Goal: Task Accomplishment & Management: Complete application form

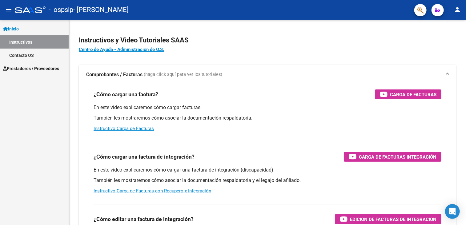
click at [48, 69] on span "Prestadores / Proveedores" at bounding box center [31, 68] width 56 height 7
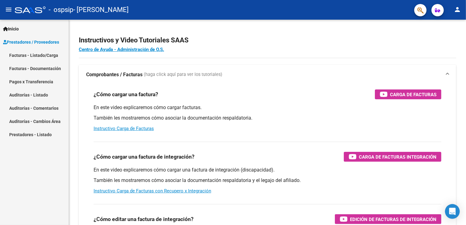
click at [46, 53] on link "Facturas - Listado/Carga" at bounding box center [34, 55] width 69 height 13
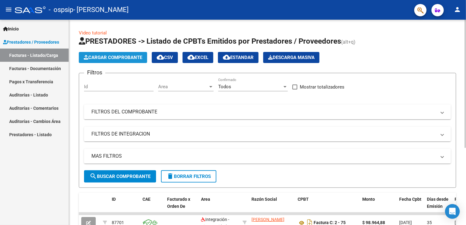
click at [118, 55] on span "Cargar Comprobante" at bounding box center [113, 58] width 58 height 6
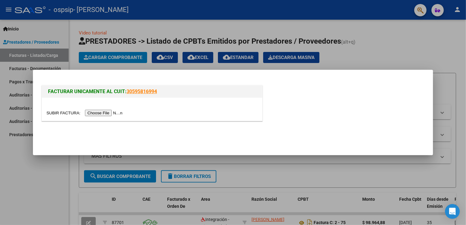
click at [93, 114] on input "file" at bounding box center [85, 113] width 78 height 6
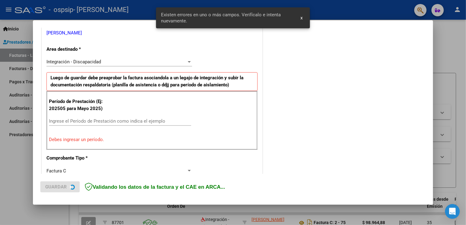
scroll to position [129, 0]
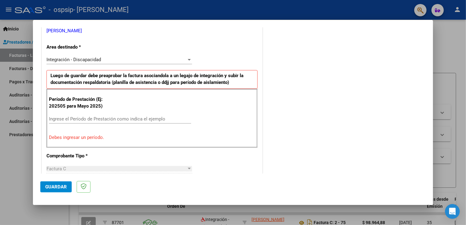
click at [69, 117] on input "Ingrese el Período de Prestación como indica el ejemplo" at bounding box center [120, 119] width 142 height 6
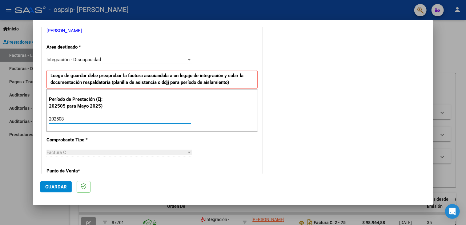
click at [70, 117] on input "202508" at bounding box center [120, 119] width 142 height 6
type input "202508"
click at [135, 177] on mat-dialog-actions "Guardar" at bounding box center [232, 186] width 385 height 24
click at [216, 145] on div "CUIT * 23-36080405-4 Ingresar CUIT ANALISIS PRESTADOR [PERSON_NAME] [PERSON_NAM…" at bounding box center [152, 206] width 220 height 463
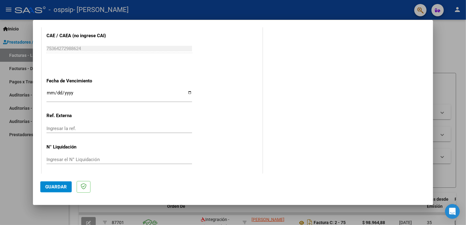
scroll to position [394, 0]
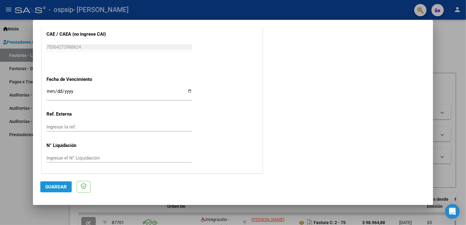
click at [64, 186] on span "Guardar" at bounding box center [56, 187] width 22 height 6
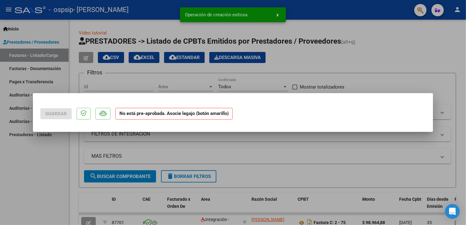
scroll to position [0, 0]
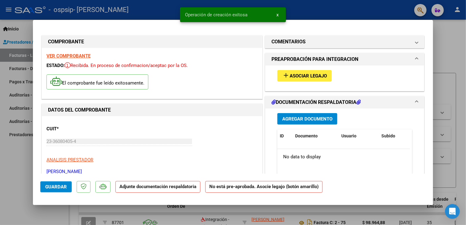
click at [293, 73] on span "Asociar Legajo" at bounding box center [308, 76] width 37 height 6
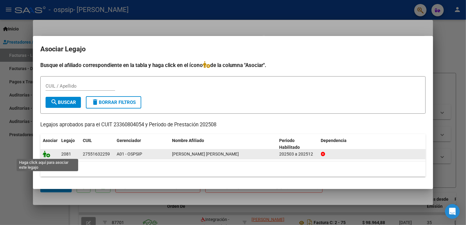
click at [45, 154] on icon at bounding box center [46, 154] width 7 height 7
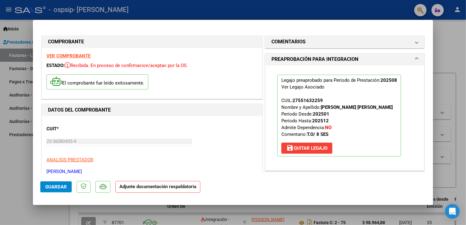
click at [128, 187] on strong "Adjunte documentación respaldatoria" at bounding box center [157, 187] width 77 height 6
click at [314, 58] on h1 "PREAPROBACIÓN PARA INTEGRACION" at bounding box center [314, 59] width 87 height 7
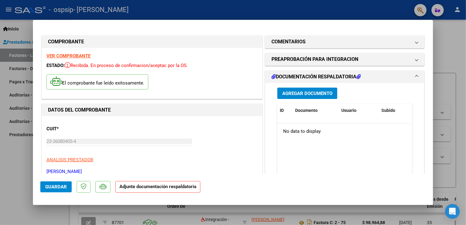
click at [293, 94] on span "Agregar Documento" at bounding box center [307, 94] width 50 height 6
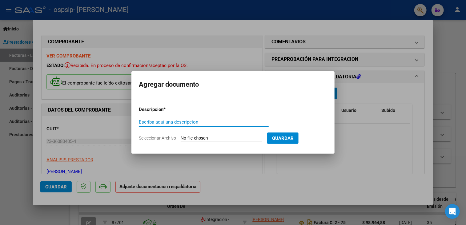
click at [234, 123] on input "Escriba aquí una descripcion" at bounding box center [204, 122] width 130 height 6
type input "planilla asistencia agosto"
click at [279, 140] on span "Guardar" at bounding box center [283, 139] width 22 height 6
click at [229, 139] on input "Seleccionar Archivo" at bounding box center [222, 139] width 82 height 6
type input "C:\fakepath\planilla asistecia agosto.pdf"
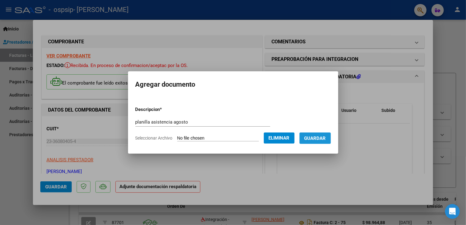
click at [313, 138] on span "Guardar" at bounding box center [315, 139] width 22 height 6
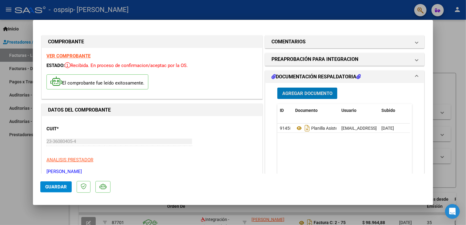
click at [56, 186] on span "Guardar" at bounding box center [56, 187] width 22 height 6
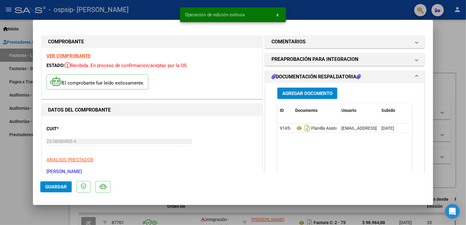
click at [49, 214] on div at bounding box center [233, 112] width 466 height 225
type input "$ 0,00"
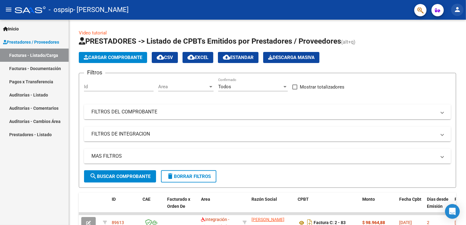
click at [459, 9] on mat-icon "person" at bounding box center [456, 9] width 7 height 7
click at [453, 44] on button "exit_to_app Salir" at bounding box center [445, 40] width 38 height 15
